Goal: Transaction & Acquisition: Book appointment/travel/reservation

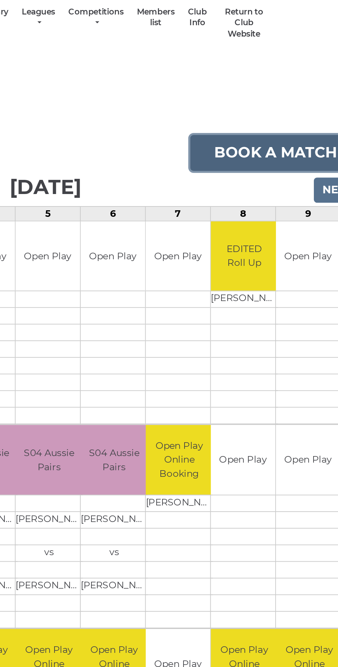
click at [289, 115] on link "Book a match" at bounding box center [288, 115] width 89 height 19
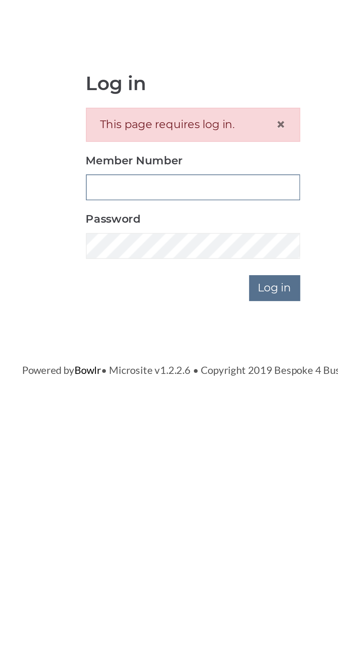
click at [182, 151] on input "Member Number" at bounding box center [169, 153] width 109 height 13
type input "3199"
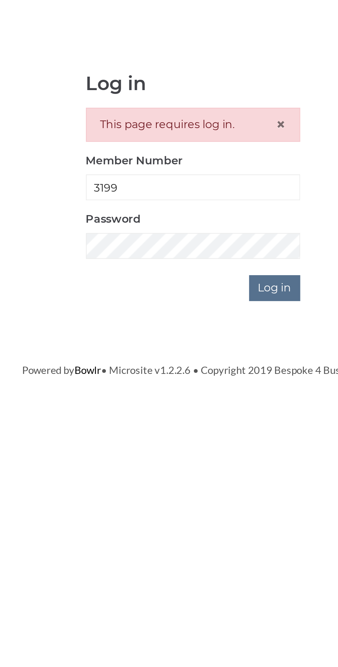
click at [198, 198] on input "Log in" at bounding box center [211, 204] width 26 height 13
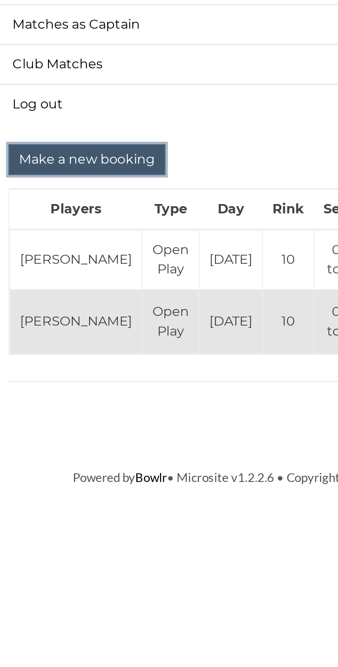
click at [94, 231] on input "Make a new booking" at bounding box center [88, 231] width 67 height 13
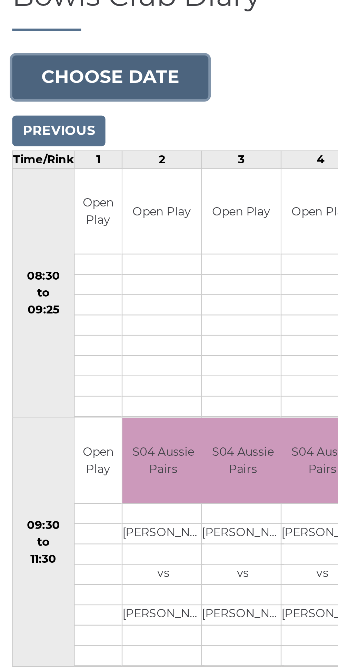
click at [66, 102] on button "Choose date" at bounding box center [46, 106] width 83 height 19
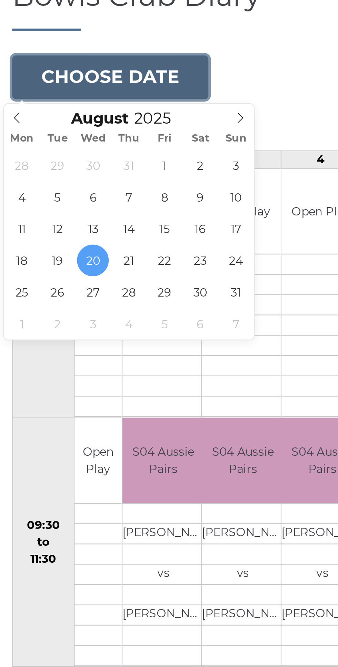
type input "[DATE]"
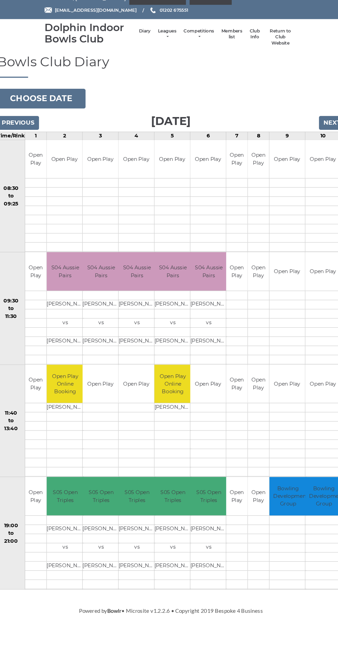
click at [0, 0] on div "Book slot" at bounding box center [0, 0] width 0 height 0
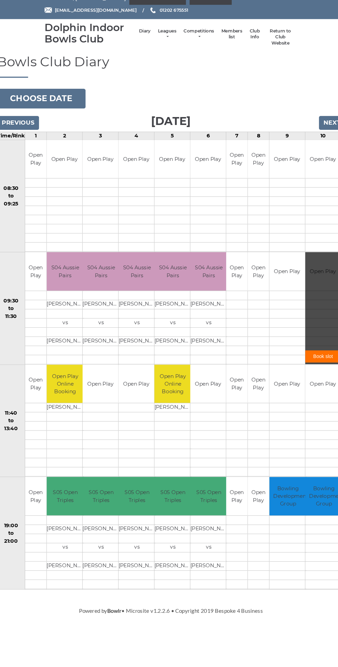
click at [318, 343] on link "Book slot" at bounding box center [312, 348] width 33 height 11
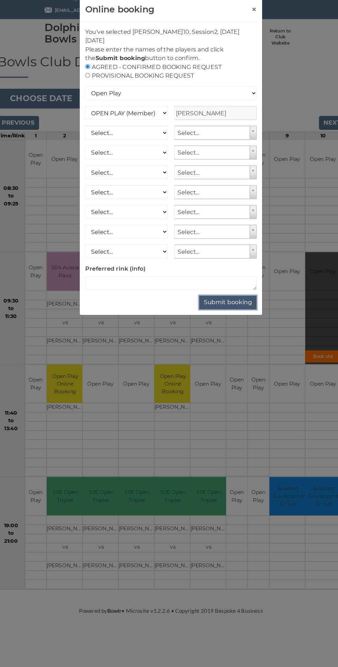
click at [224, 297] on button "Submit booking" at bounding box center [223, 297] width 54 height 13
click at [223, 294] on button "Submit booking" at bounding box center [223, 297] width 54 height 13
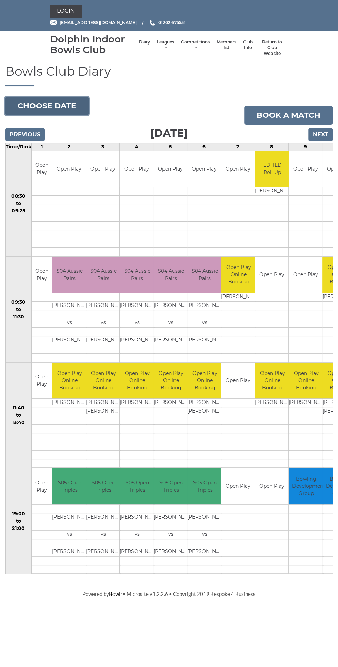
click at [70, 113] on body "Login reception@dolphinibc.com 01202 675551" at bounding box center [169, 298] width 338 height 597
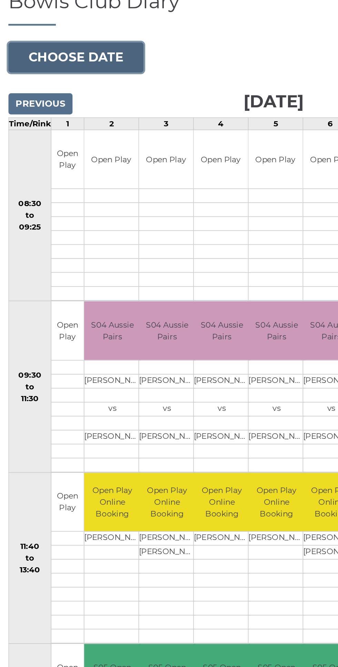
click at [59, 104] on button "Choose date" at bounding box center [46, 106] width 83 height 19
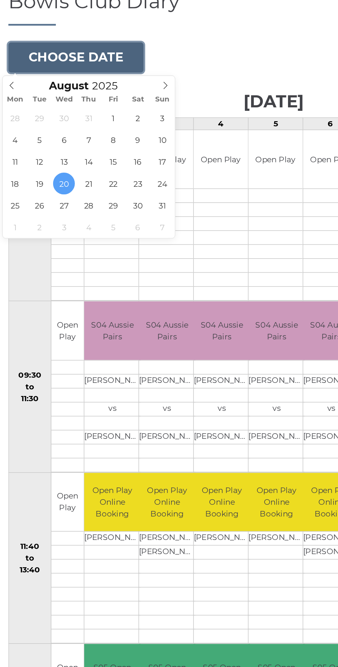
type input "[DATE]"
